Goal: Information Seeking & Learning: Learn about a topic

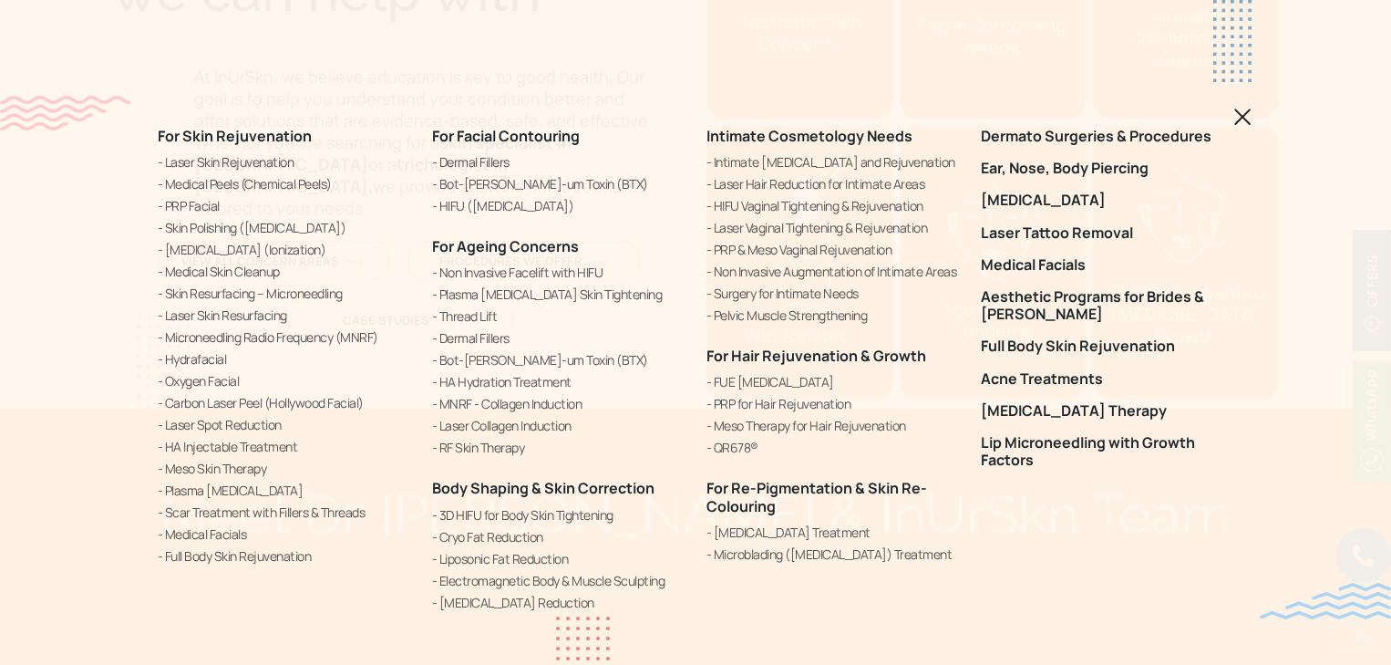
click at [1245, 109] on img at bounding box center [1242, 116] width 17 height 17
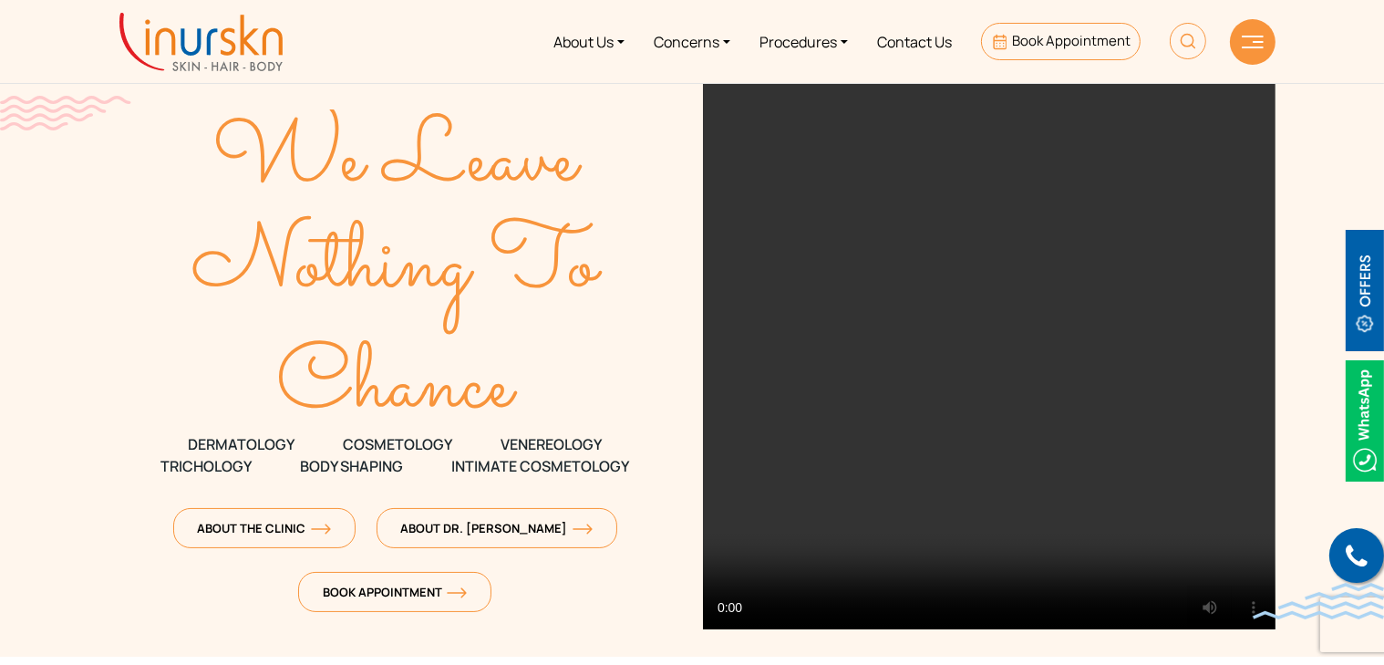
click at [1363, 273] on img at bounding box center [1364, 290] width 38 height 121
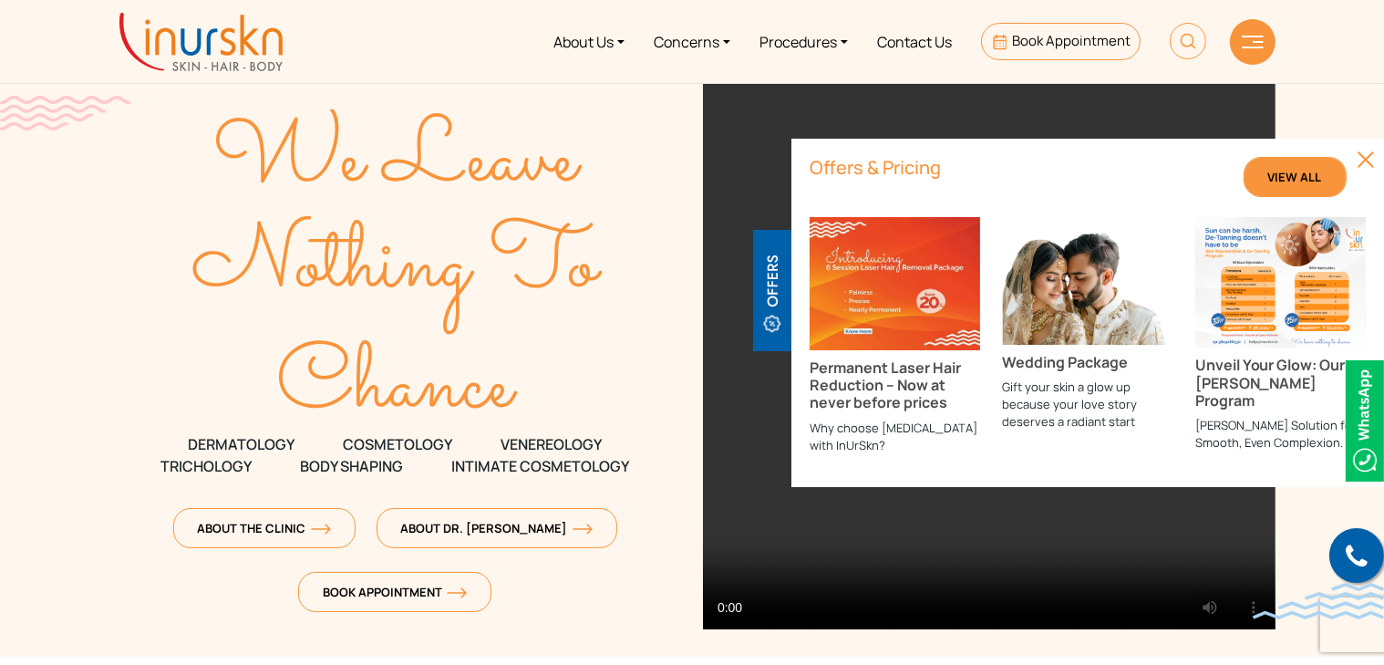
click at [1294, 175] on span "View All" at bounding box center [1295, 177] width 54 height 16
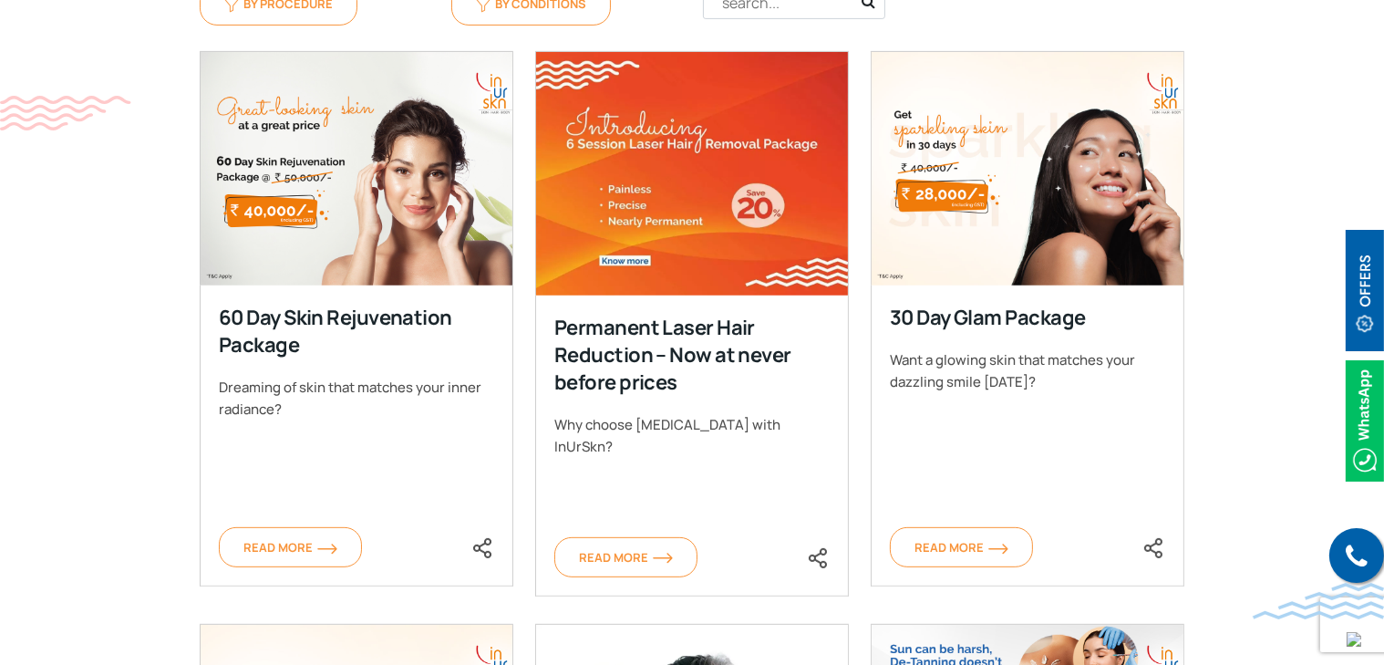
scroll to position [791, 0]
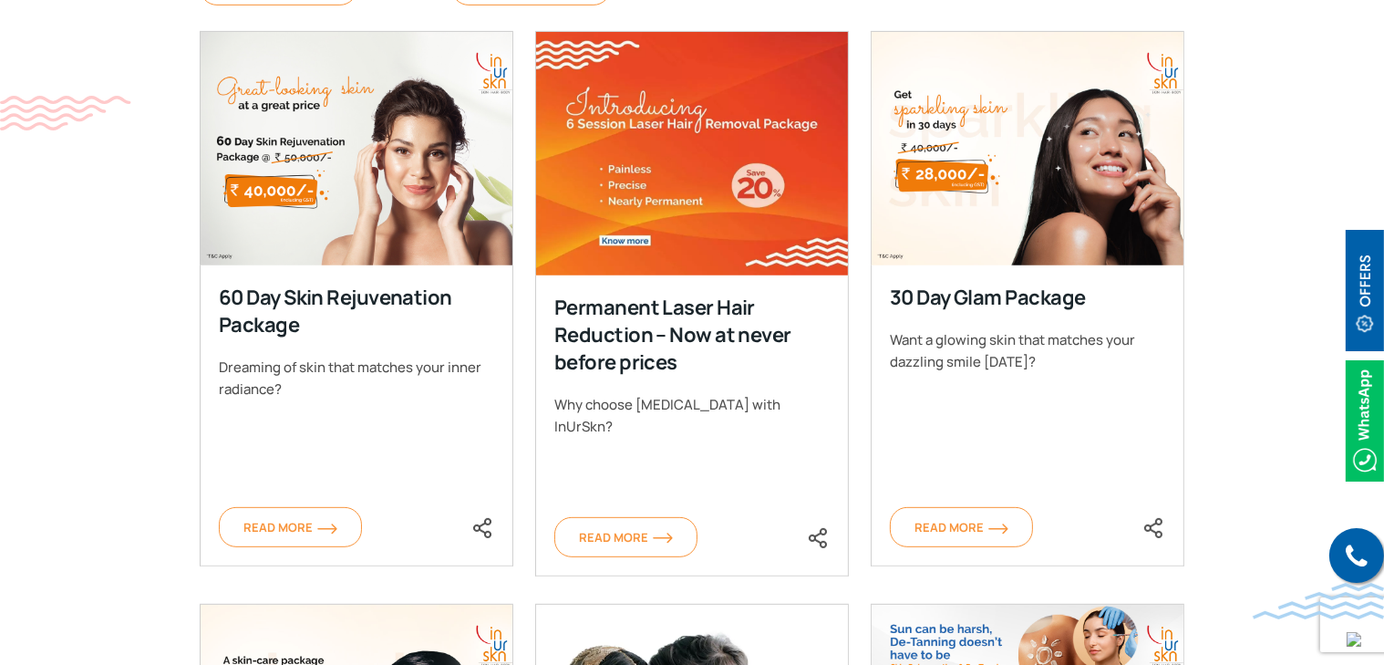
click at [644, 319] on div "Permanent Laser Hair Reduction – Now at never before prices" at bounding box center [690, 335] width 273 height 82
click at [627, 533] on span "Read More" at bounding box center [626, 537] width 94 height 16
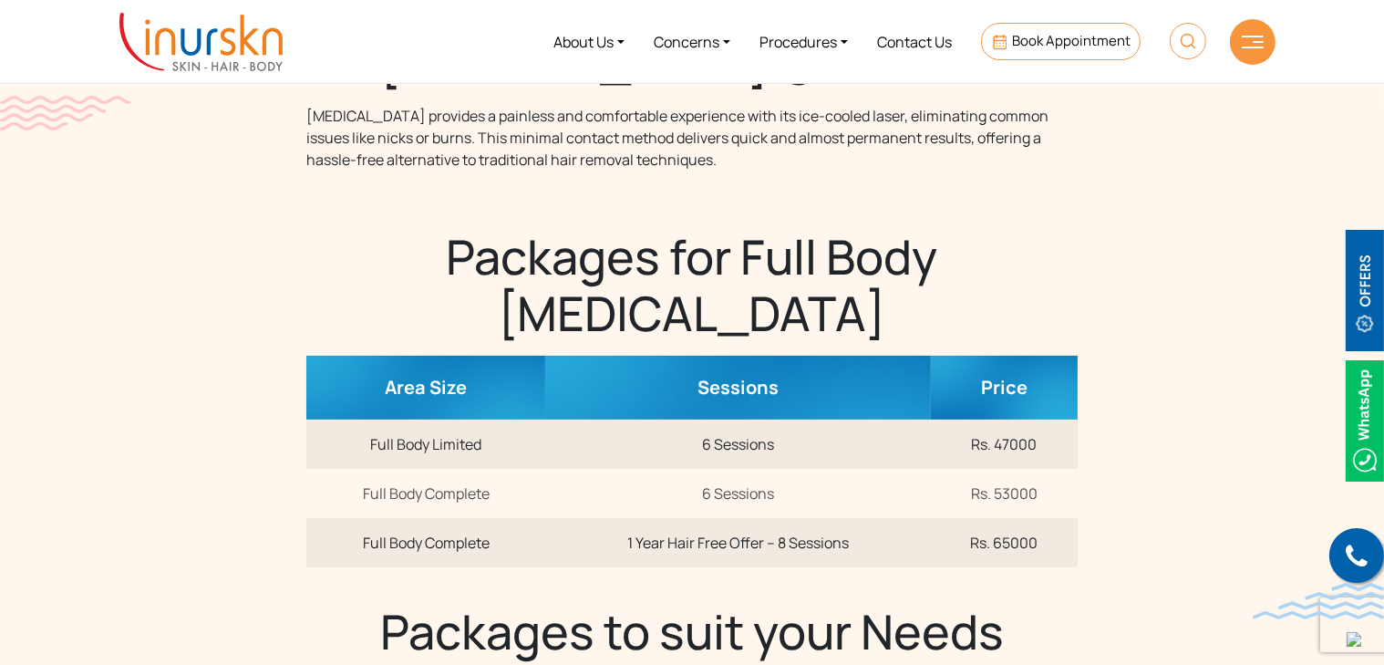
scroll to position [546, 0]
